Goal: Information Seeking & Learning: Learn about a topic

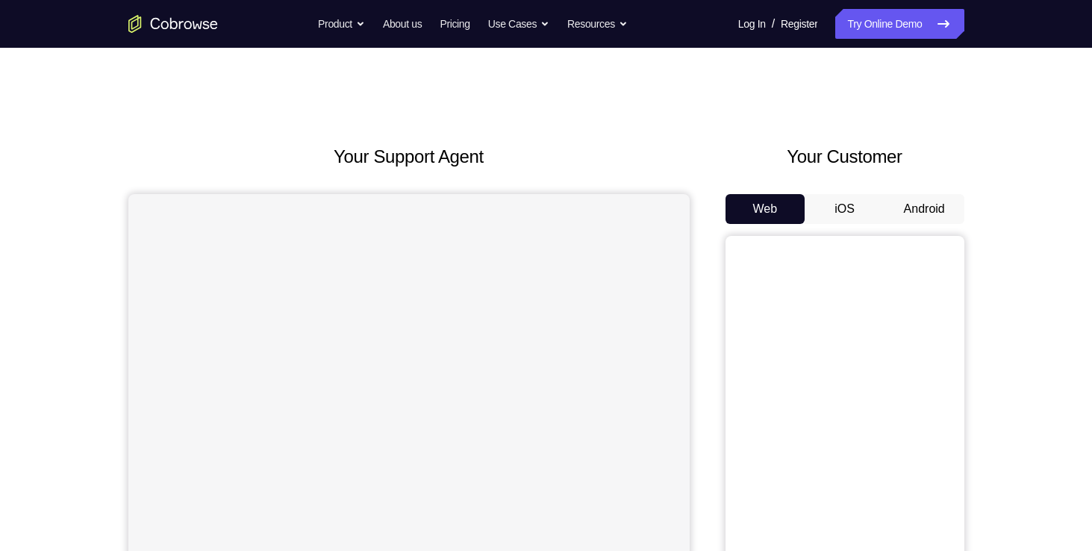
click at [941, 207] on button "Android" at bounding box center [924, 209] width 80 height 30
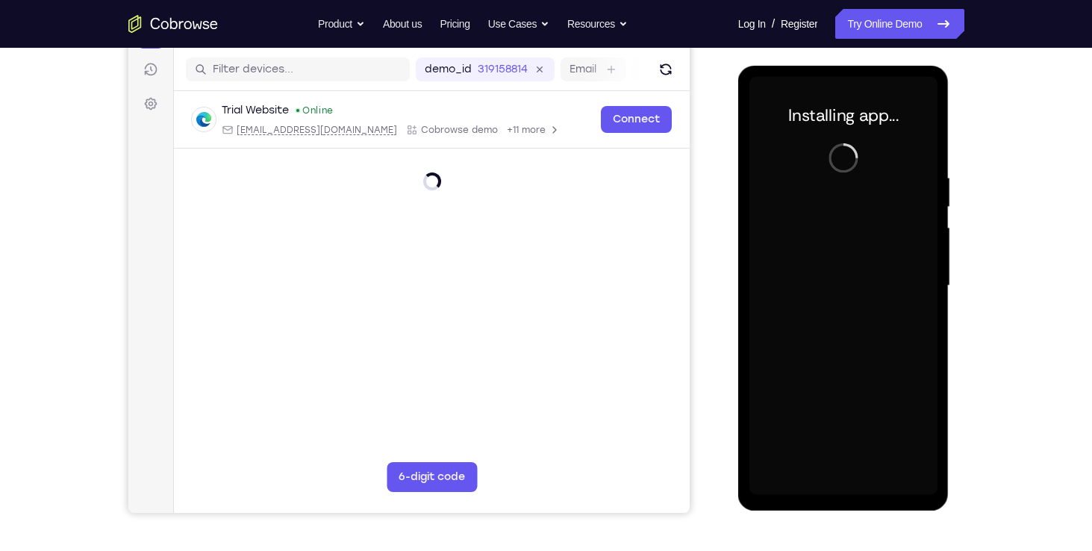
scroll to position [182, 0]
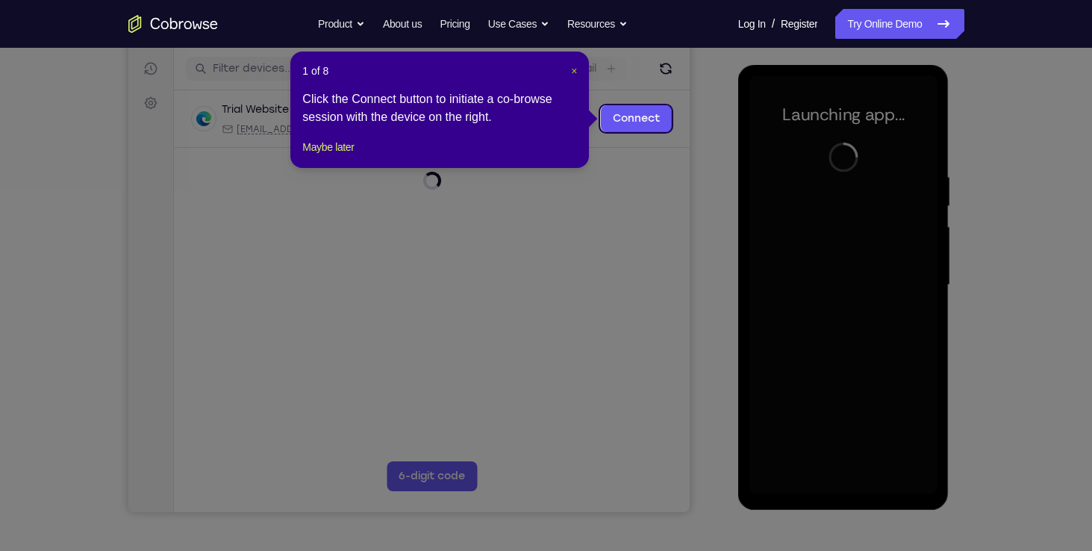
click at [571, 70] on span "×" at bounding box center [574, 71] width 6 height 12
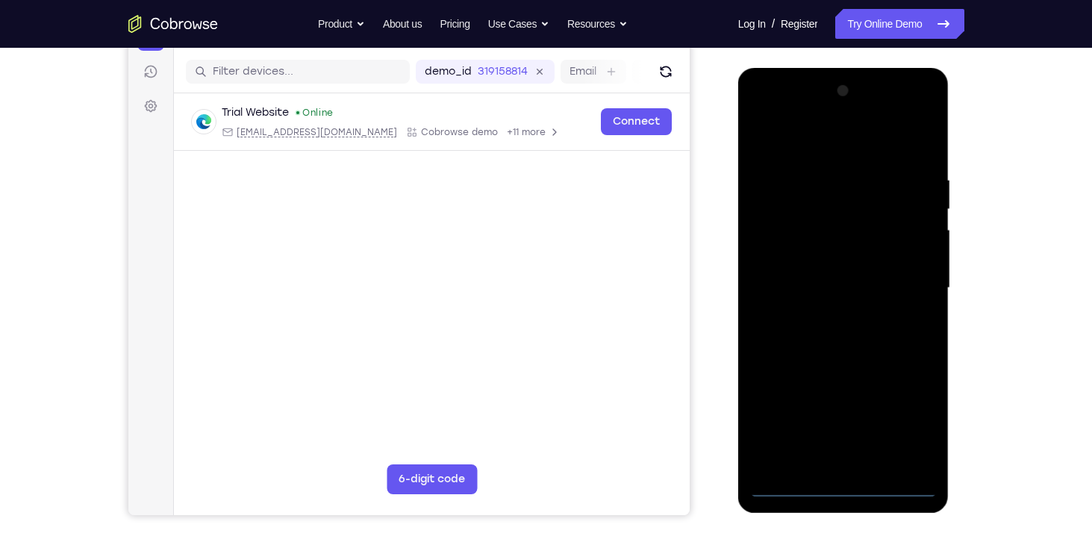
scroll to position [178, 0]
click at [844, 490] on div at bounding box center [843, 289] width 188 height 418
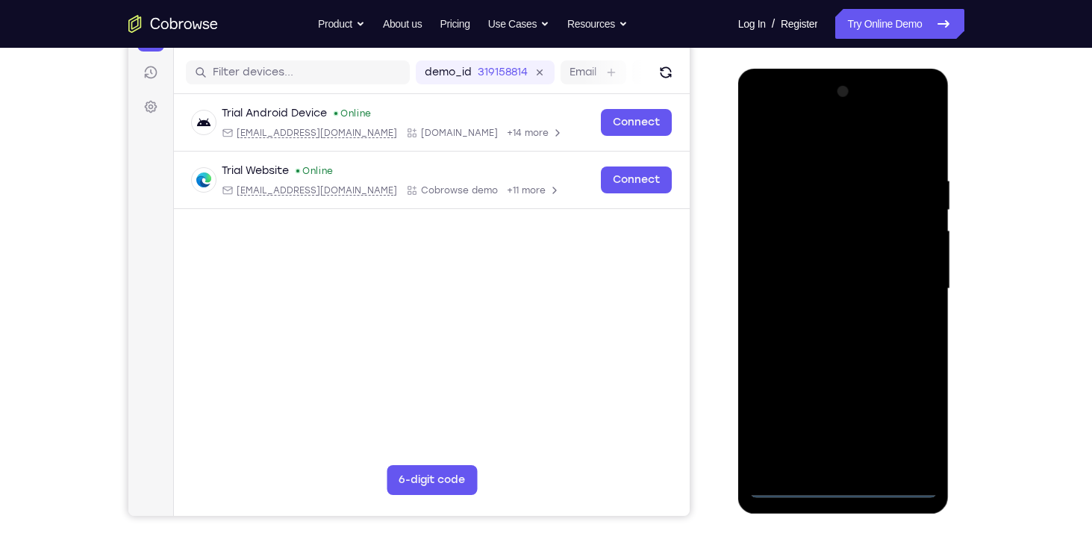
click at [901, 419] on div at bounding box center [843, 289] width 188 height 418
click at [817, 139] on div at bounding box center [843, 289] width 188 height 418
click at [908, 295] on div at bounding box center [843, 289] width 188 height 418
click at [821, 316] on div at bounding box center [843, 289] width 188 height 418
click at [810, 273] on div at bounding box center [843, 289] width 188 height 418
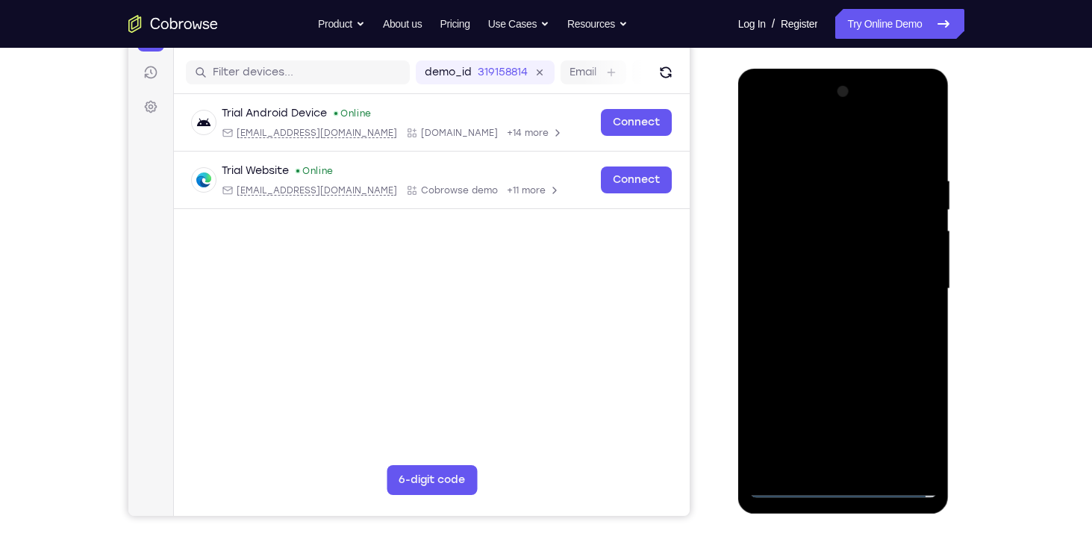
click at [815, 256] on div at bounding box center [843, 289] width 188 height 418
click at [821, 286] on div at bounding box center [843, 289] width 188 height 418
click at [851, 342] on div at bounding box center [843, 289] width 188 height 418
click at [851, 334] on div at bounding box center [843, 289] width 188 height 418
click at [871, 360] on div at bounding box center [843, 289] width 188 height 418
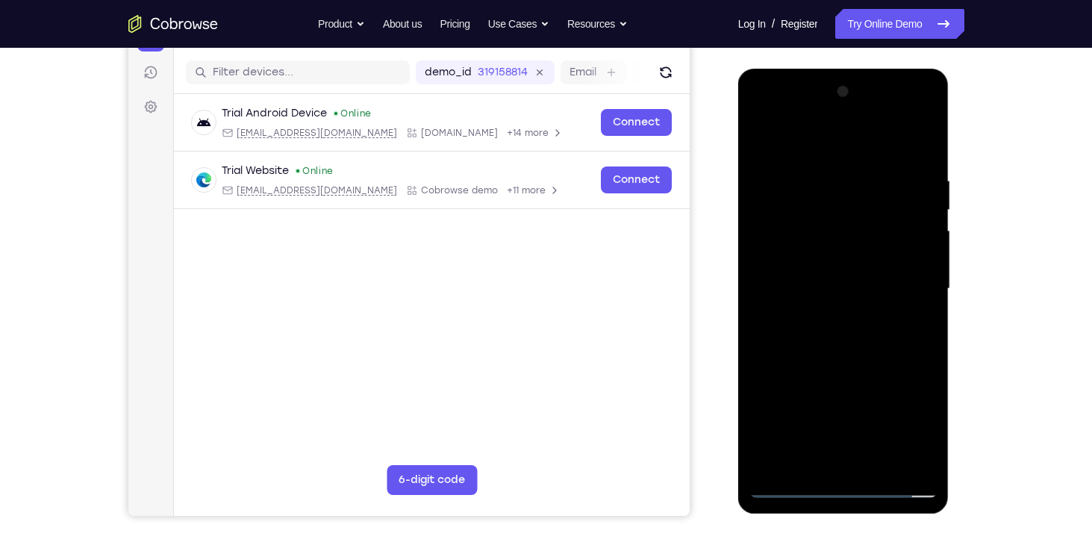
click at [880, 465] on div at bounding box center [843, 289] width 188 height 418
click at [835, 366] on div at bounding box center [843, 289] width 188 height 418
click at [837, 157] on div at bounding box center [843, 289] width 188 height 418
click at [801, 252] on div at bounding box center [843, 289] width 188 height 418
click at [830, 458] on div at bounding box center [843, 289] width 188 height 418
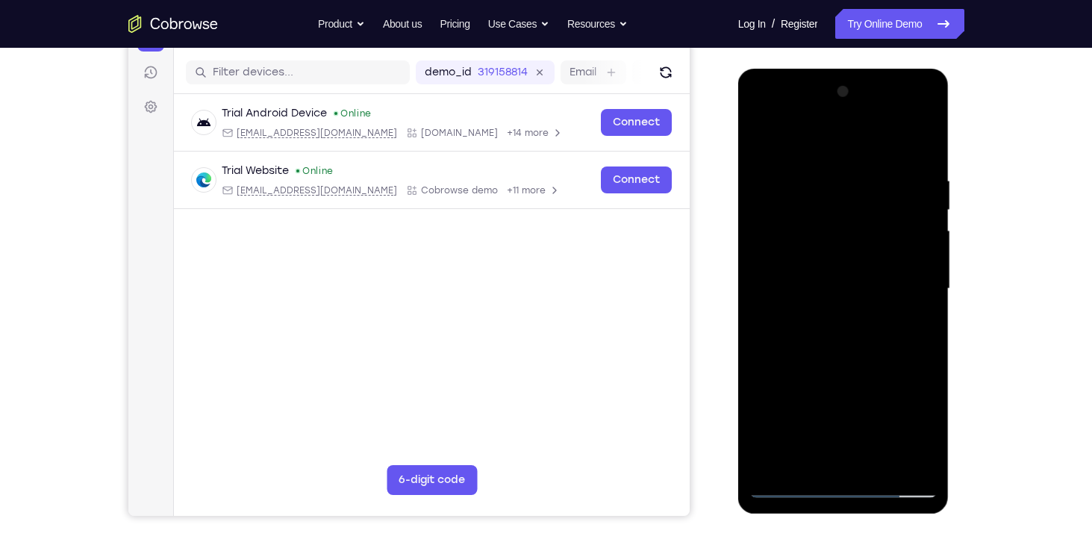
click at [927, 426] on div at bounding box center [843, 289] width 188 height 418
click at [933, 437] on div at bounding box center [843, 289] width 188 height 418
click at [790, 489] on div at bounding box center [843, 289] width 188 height 418
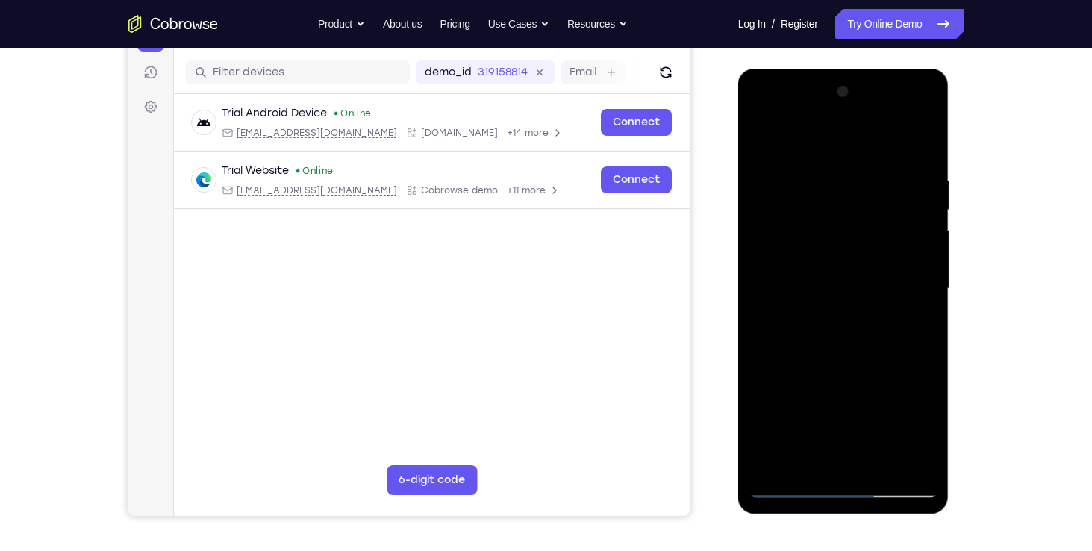
click at [838, 292] on div at bounding box center [843, 289] width 188 height 418
click at [929, 440] on div at bounding box center [843, 289] width 188 height 418
click at [921, 431] on div at bounding box center [843, 289] width 188 height 418
click at [786, 483] on div at bounding box center [843, 289] width 188 height 418
click at [802, 459] on div at bounding box center [843, 289] width 188 height 418
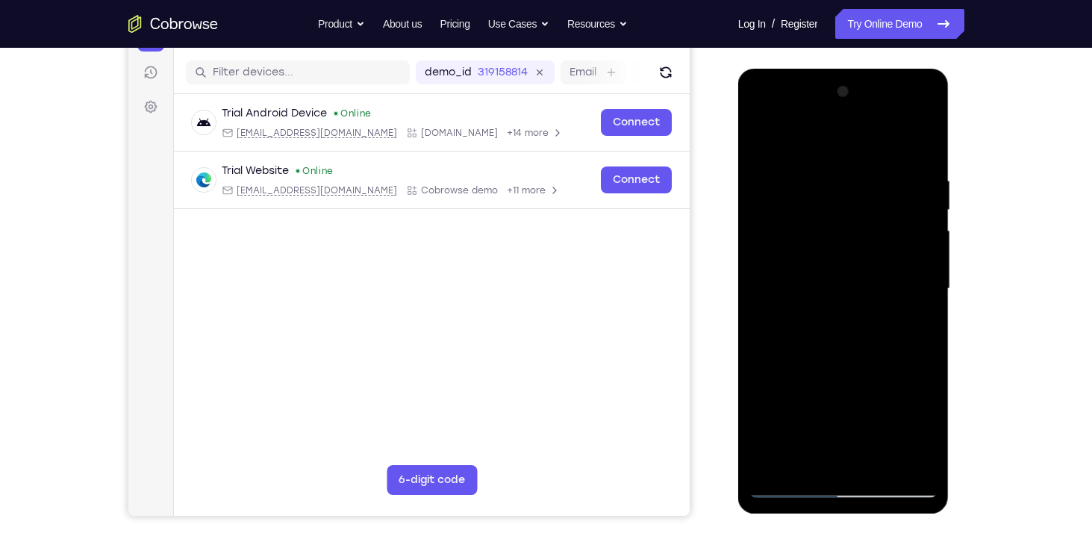
click at [794, 486] on div at bounding box center [843, 289] width 188 height 418
